Goal: Transaction & Acquisition: Subscribe to service/newsletter

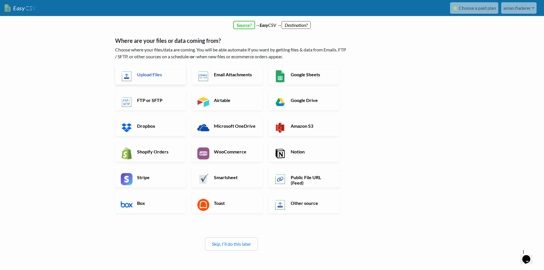
click at [167, 76] on h6 "Upload Files" at bounding box center [158, 74] width 45 height 5
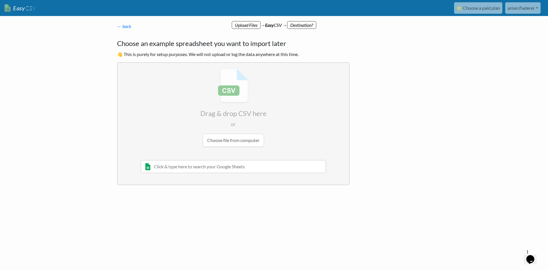
click at [217, 166] on input "text" at bounding box center [233, 166] width 185 height 13
click at [245, 140] on input "file" at bounding box center [233, 108] width 231 height 90
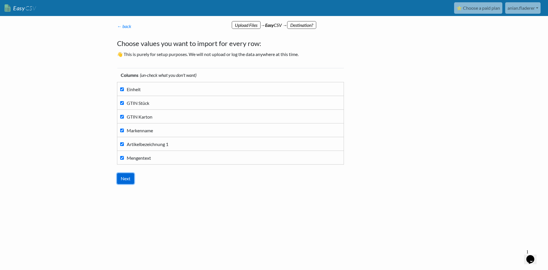
click at [128, 179] on input "Next" at bounding box center [125, 178] width 17 height 11
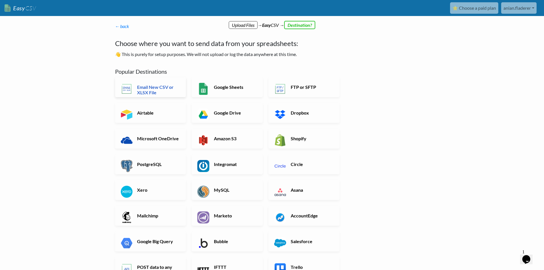
click at [176, 90] on h6 "Email New CSV or XLSX File" at bounding box center [158, 89] width 45 height 11
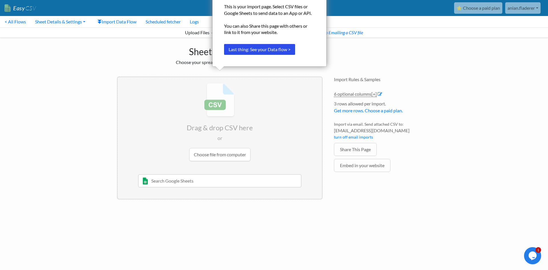
click at [229, 154] on input "file" at bounding box center [220, 122] width 204 height 90
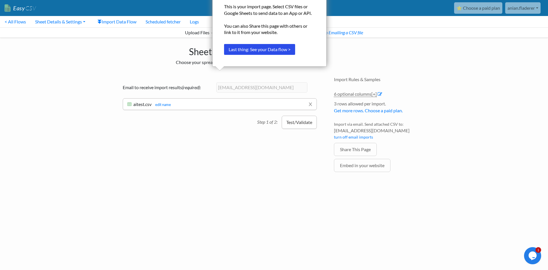
click at [297, 121] on button "Test/Validate" at bounding box center [299, 122] width 35 height 13
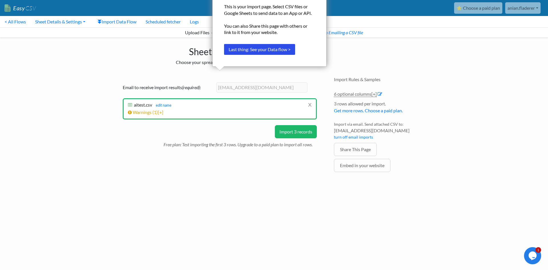
click at [282, 97] on div "Email to receive import results (required) : anian.fladerer@gmail.com" at bounding box center [220, 90] width 194 height 16
click at [323, 74] on div "Drag & drop CSV here or Choose file from computer 10/22/2020 Sheet 1 and such M…" at bounding box center [219, 133] width 217 height 124
click at [302, 72] on div "Drag & drop CSV here or Choose file from computer 10/22/2020 Sheet 1 and such M…" at bounding box center [219, 133] width 217 height 124
click at [146, 113] on link "Warnings ( 1 ) [+]" at bounding box center [145, 111] width 35 height 5
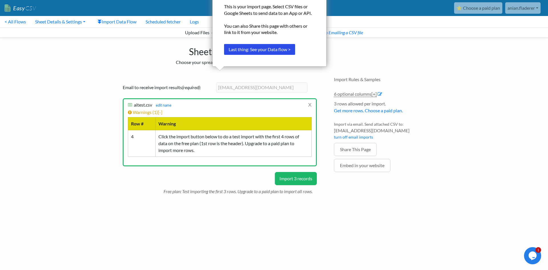
click at [290, 179] on button "Import 3 records" at bounding box center [296, 178] width 42 height 13
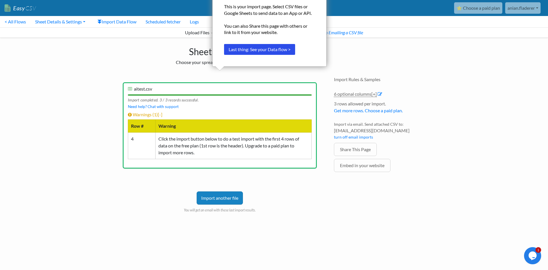
click at [266, 76] on div "Drag & drop CSV here or Choose file from computer 10/22/2020 Sheet 1 and such M…" at bounding box center [219, 150] width 217 height 158
click at [377, 47] on div "Sheet Import Choose your spreadsheet below to import. Drag & drop CSV here or C…" at bounding box center [273, 133] width 325 height 191
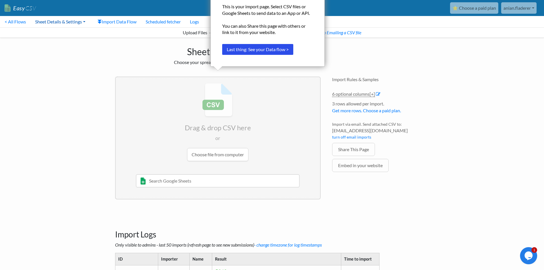
click at [49, 23] on link "Sheet Details & Settings" at bounding box center [60, 21] width 59 height 11
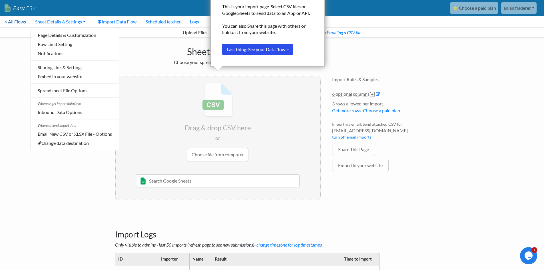
click at [17, 23] on link "< All Flows" at bounding box center [15, 21] width 31 height 11
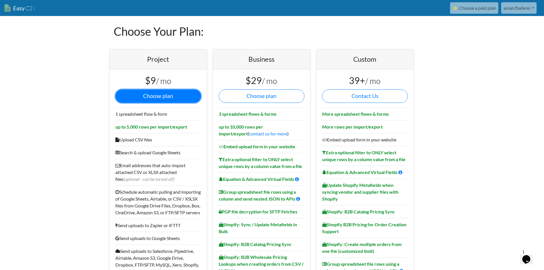
click at [158, 98] on button "Choose plan" at bounding box center [158, 95] width 86 height 13
